Goal: Task Accomplishment & Management: Manage account settings

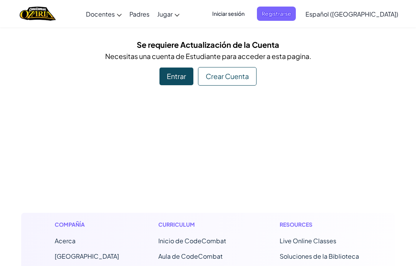
click at [249, 16] on span "Iniciar sesión" at bounding box center [229, 14] width 42 height 14
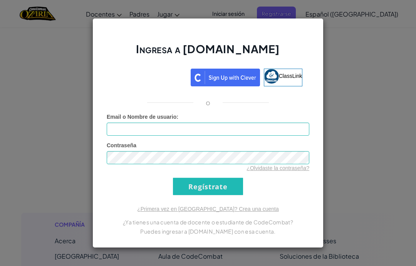
click at [377, 85] on div "Ingresa a [DOMAIN_NAME] ClassLink o Error desconocido. Email o Nombre de usuari…" at bounding box center [208, 133] width 416 height 266
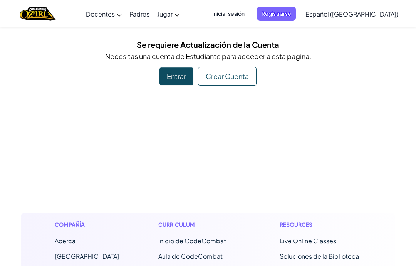
click at [246, 19] on span "Iniciar sesión" at bounding box center [229, 14] width 42 height 14
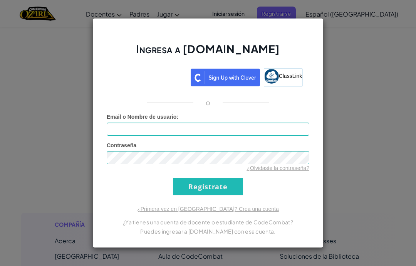
click at [361, 114] on div "Ingresa a [DOMAIN_NAME] ClassLink o Error desconocido. Email o Nombre de usuari…" at bounding box center [208, 133] width 416 height 266
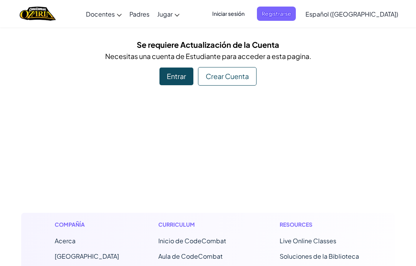
click at [248, 17] on span "Iniciar sesión" at bounding box center [229, 14] width 42 height 14
